Goal: Navigation & Orientation: Find specific page/section

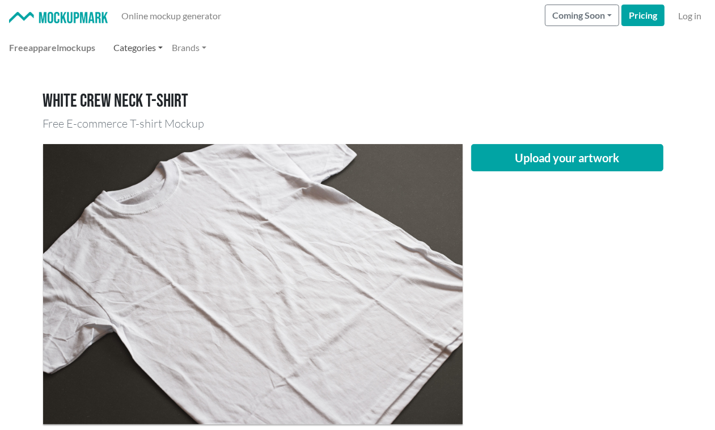
click at [156, 44] on link "Categories" at bounding box center [138, 47] width 58 height 23
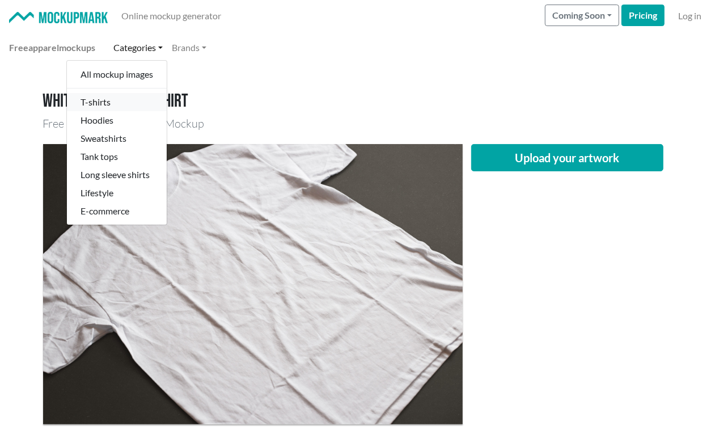
click at [117, 99] on link "T-shirts" at bounding box center [117, 102] width 100 height 18
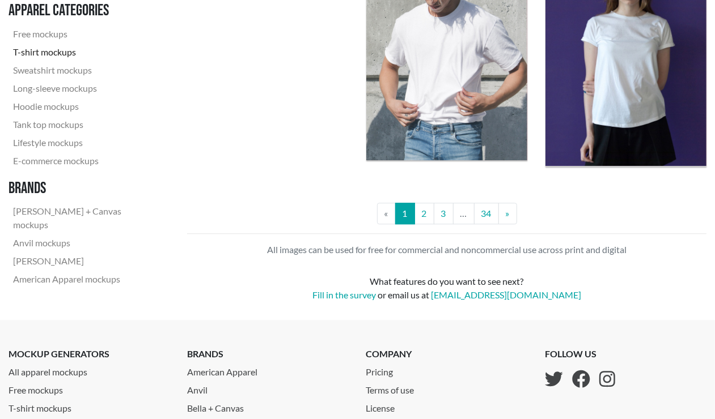
scroll to position [2054, 0]
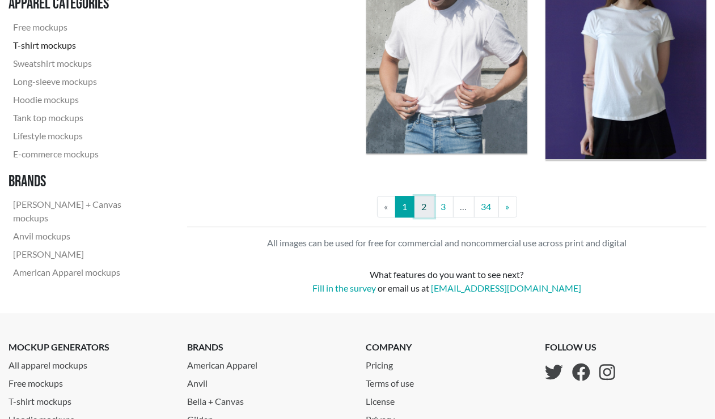
click at [431, 218] on link "2" at bounding box center [424, 207] width 20 height 22
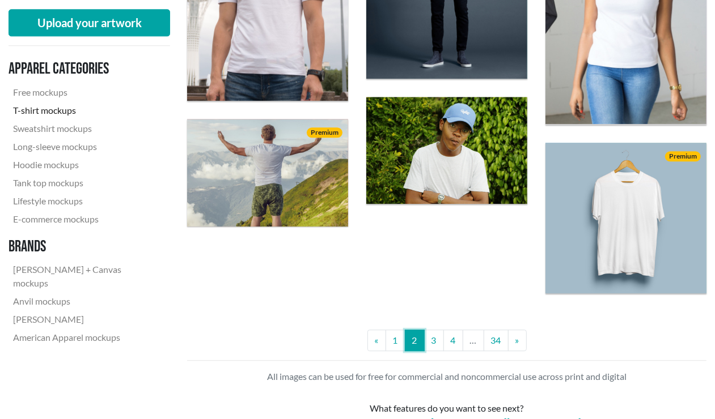
scroll to position [1842, 0]
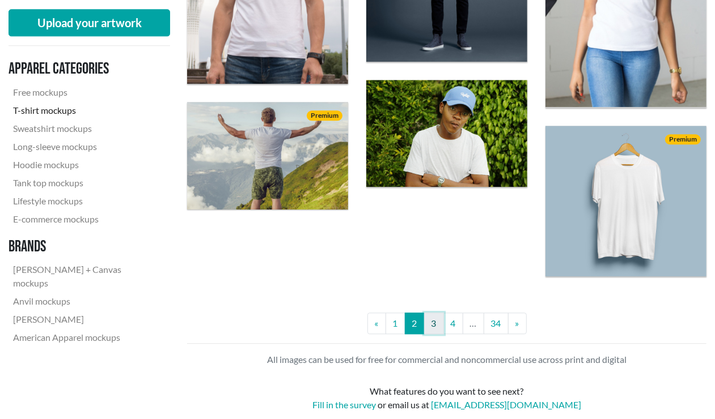
click at [431, 330] on link "3" at bounding box center [434, 324] width 20 height 22
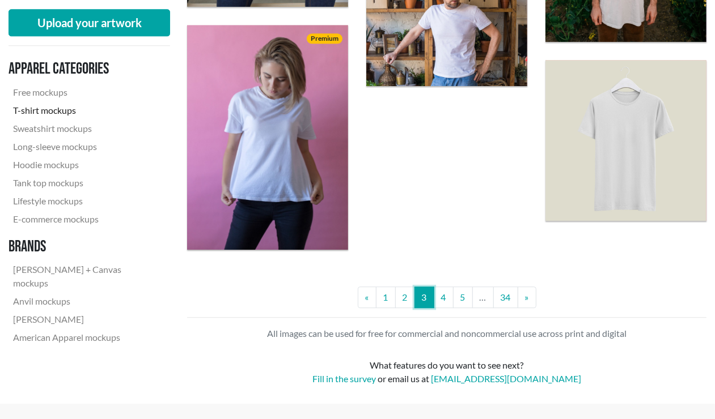
scroll to position [2125, 0]
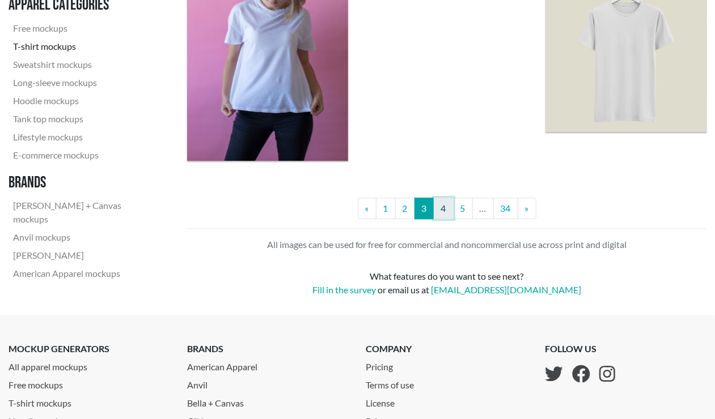
click at [437, 218] on link "4" at bounding box center [444, 209] width 20 height 22
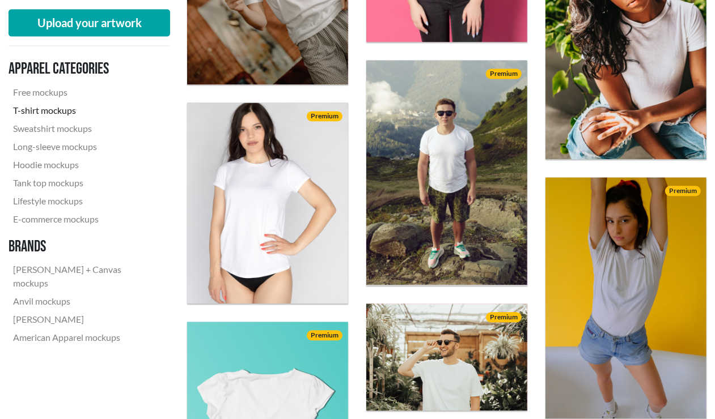
scroll to position [1700, 0]
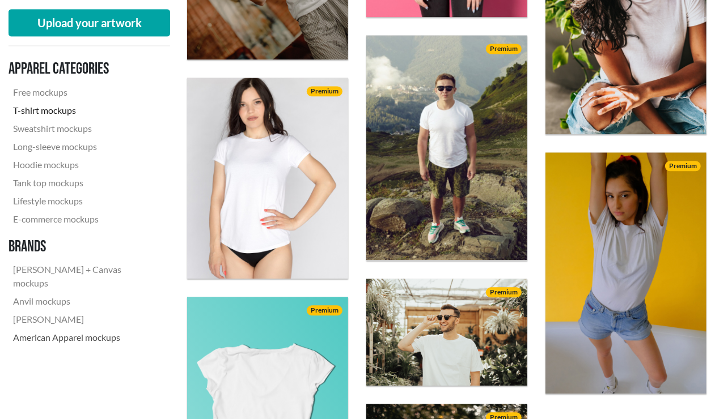
click at [108, 329] on link "American Apparel mockups" at bounding box center [85, 338] width 152 height 18
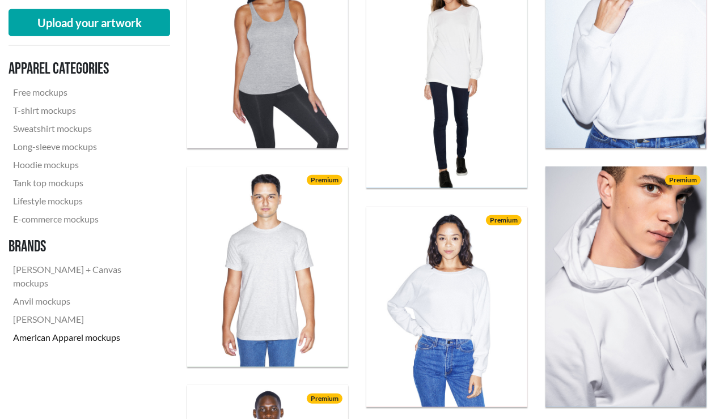
scroll to position [496, 0]
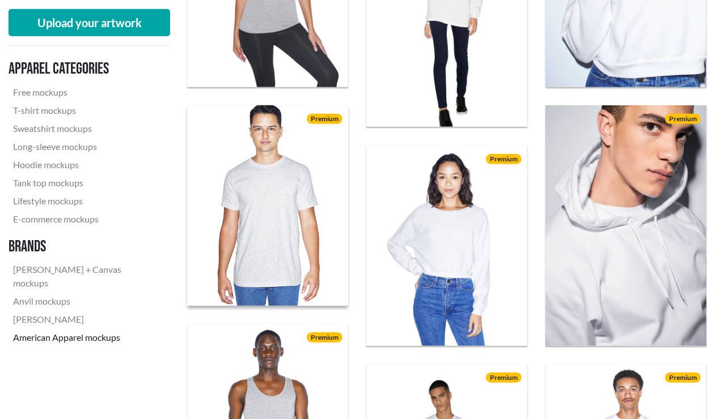
click at [256, 185] on img at bounding box center [267, 205] width 177 height 221
